Goal: Book appointment/travel/reservation

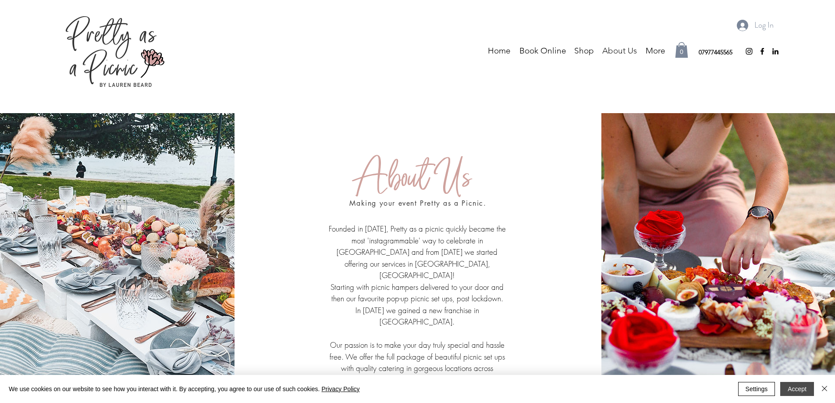
click at [794, 387] on button "Accept" at bounding box center [797, 389] width 34 height 14
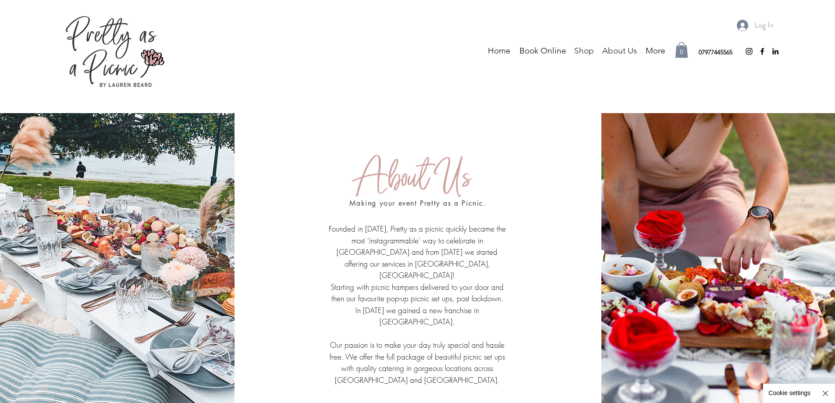
click at [588, 54] on p "Shop" at bounding box center [584, 50] width 28 height 13
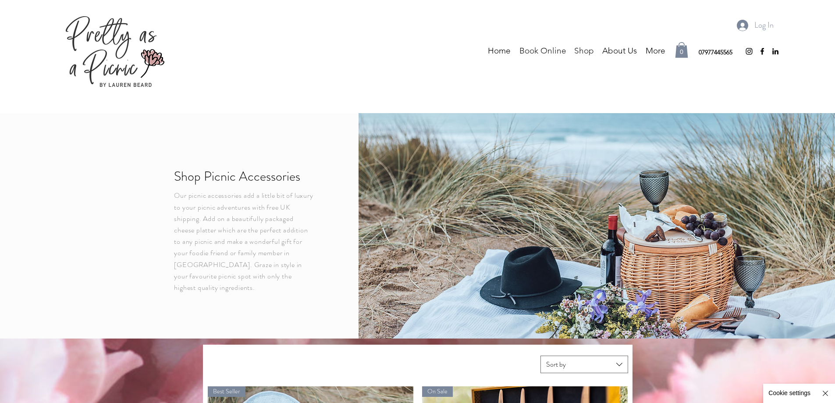
click at [545, 49] on p "Book Online" at bounding box center [543, 50] width 56 height 13
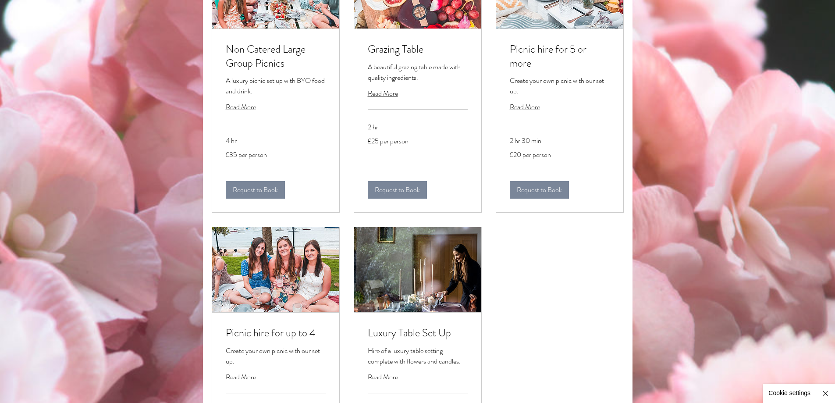
scroll to position [789, 0]
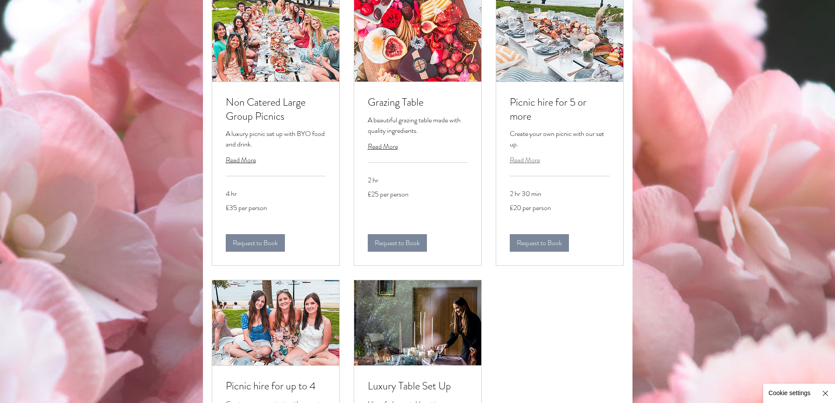
click at [525, 165] on span "Read More" at bounding box center [525, 160] width 30 height 10
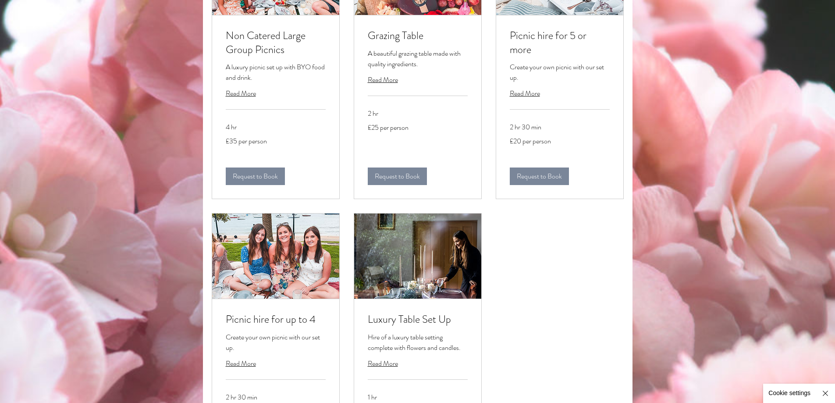
scroll to position [876, 0]
